Goal: Navigation & Orientation: Find specific page/section

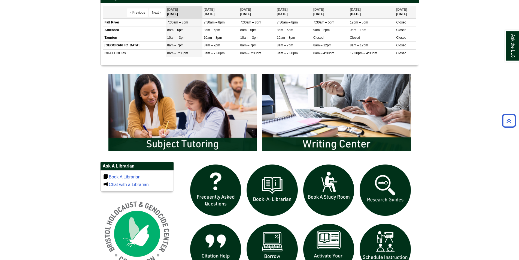
scroll to position [300, 0]
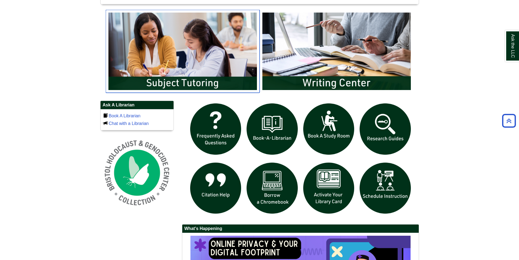
click at [200, 50] on img "slideshow" at bounding box center [183, 51] width 154 height 83
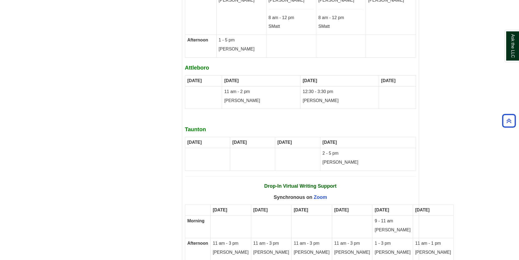
scroll to position [3056, 0]
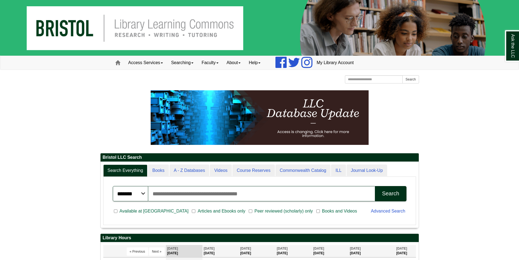
scroll to position [66, 318]
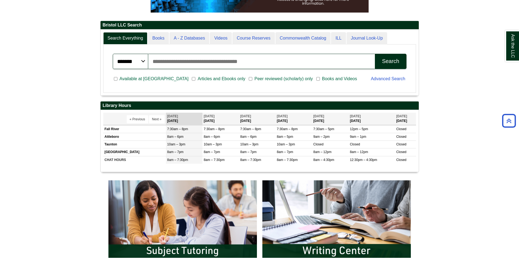
scroll to position [55, 0]
